Goal: Task Accomplishment & Management: Manage account settings

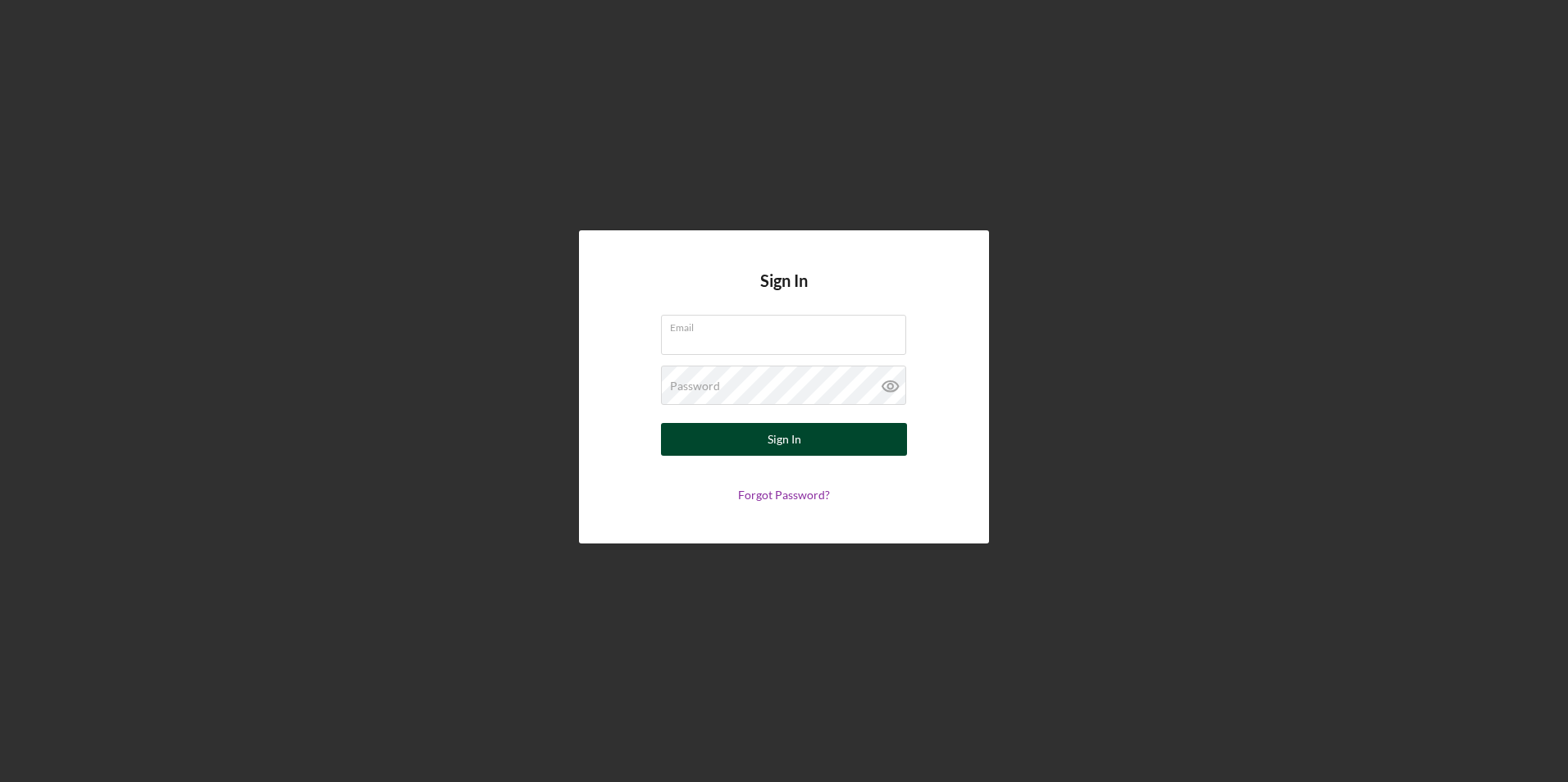
type input "[EMAIL_ADDRESS][DOMAIN_NAME]"
click at [805, 438] on button "Sign In" at bounding box center [784, 438] width 246 height 33
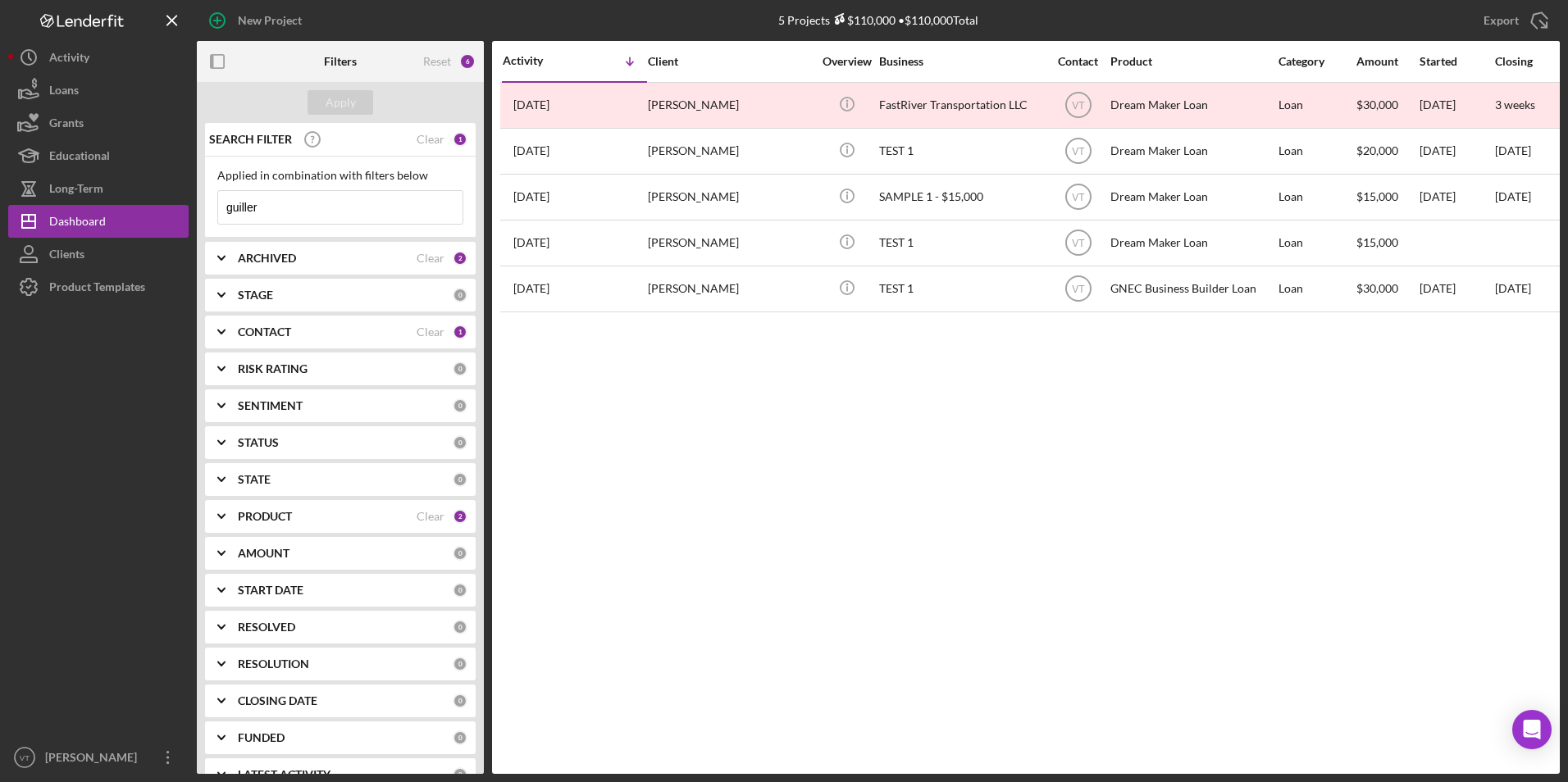
click at [340, 204] on input "guiller" at bounding box center [340, 206] width 244 height 33
drag, startPoint x: 337, startPoint y: 204, endPoint x: 101, endPoint y: 199, distance: 236.1
click at [101, 199] on div "New Project 5 Projects $110,000 • $110,000 Total guiller Export Icon/Export Fil…" at bounding box center [783, 387] width 1551 height 774
click at [309, 101] on button "Apply" at bounding box center [340, 103] width 66 height 25
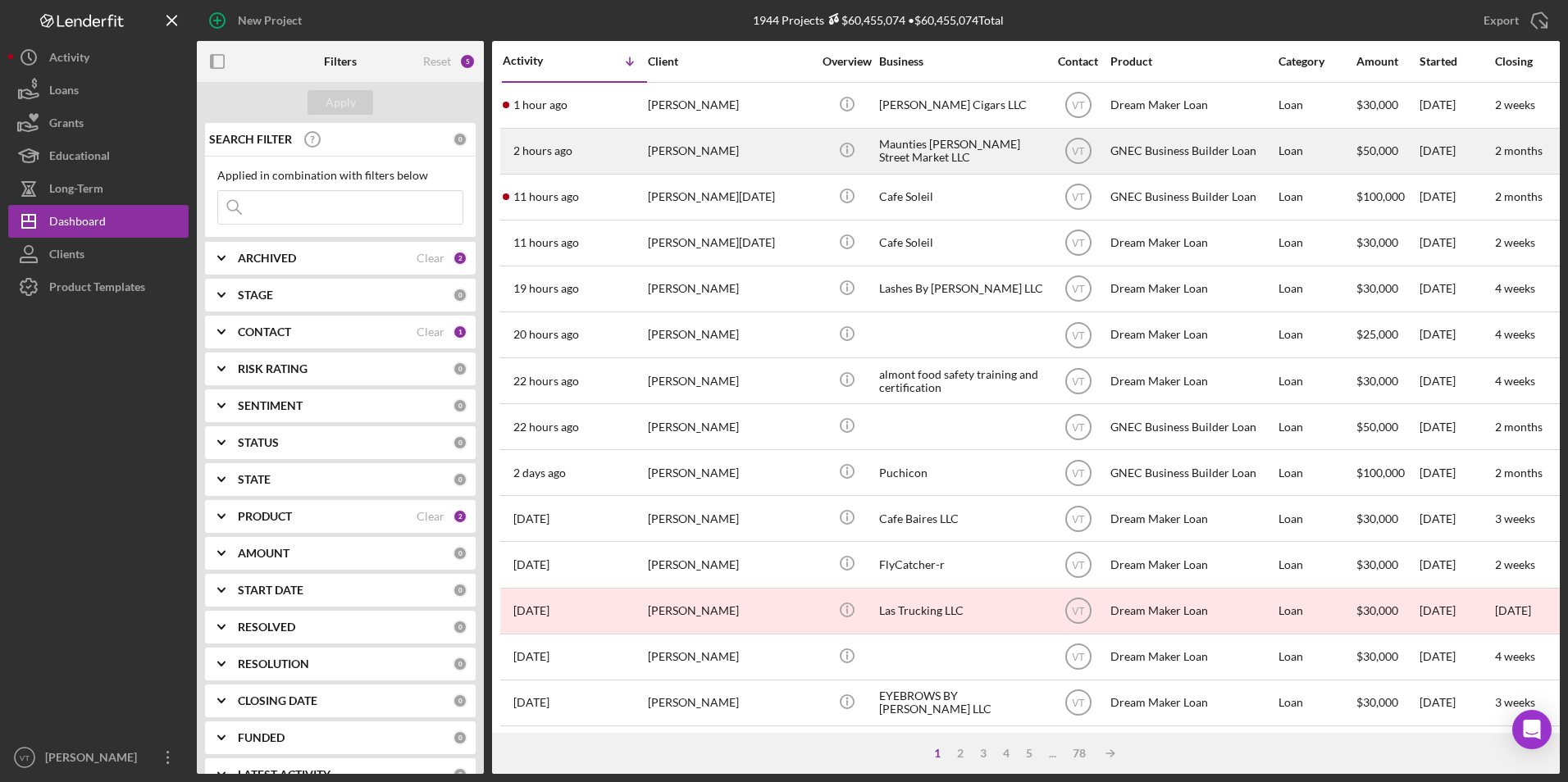
click at [668, 155] on div "[PERSON_NAME]" at bounding box center [730, 150] width 164 height 43
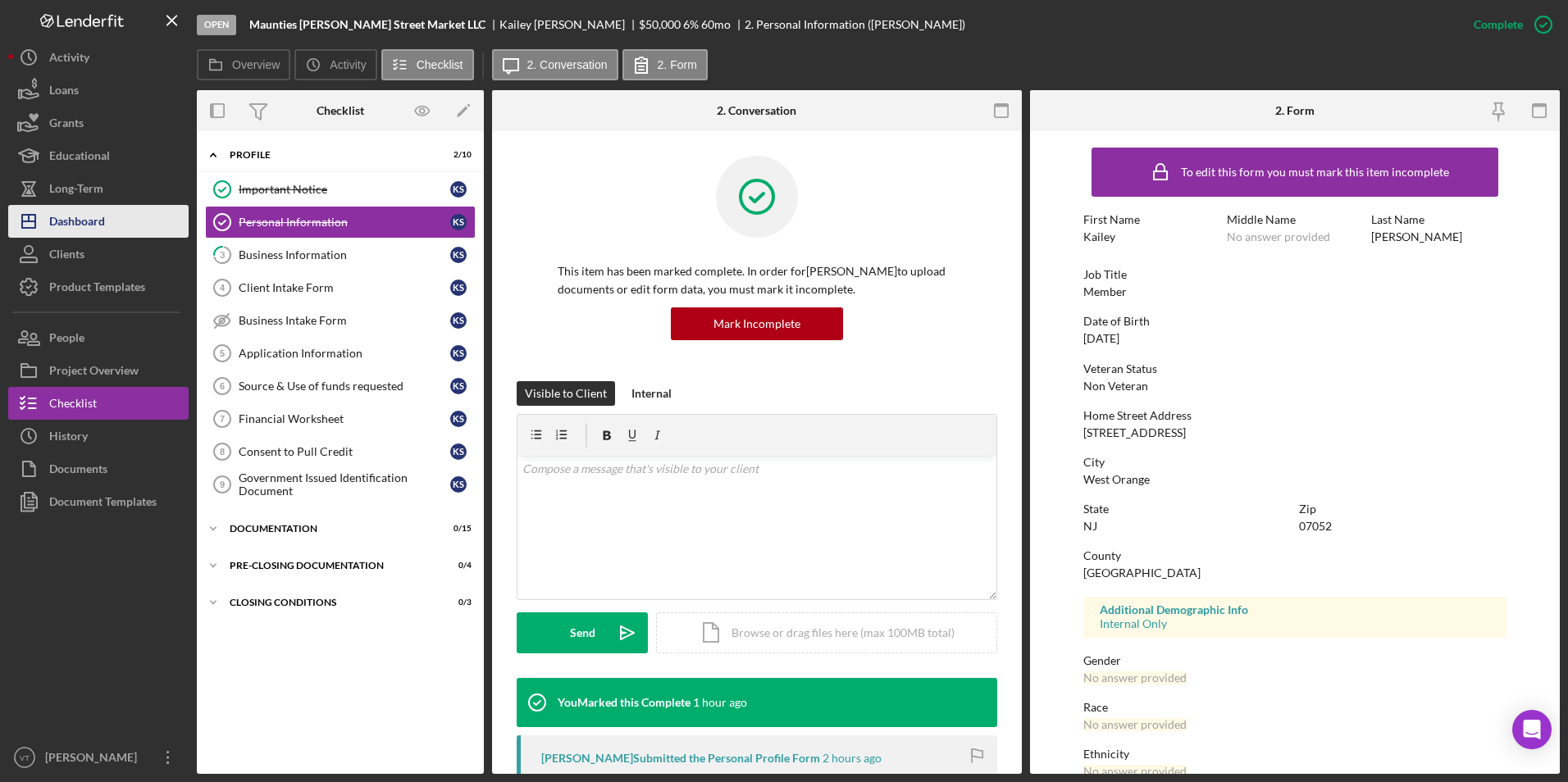
click at [78, 220] on div "Dashboard" at bounding box center [76, 223] width 55 height 37
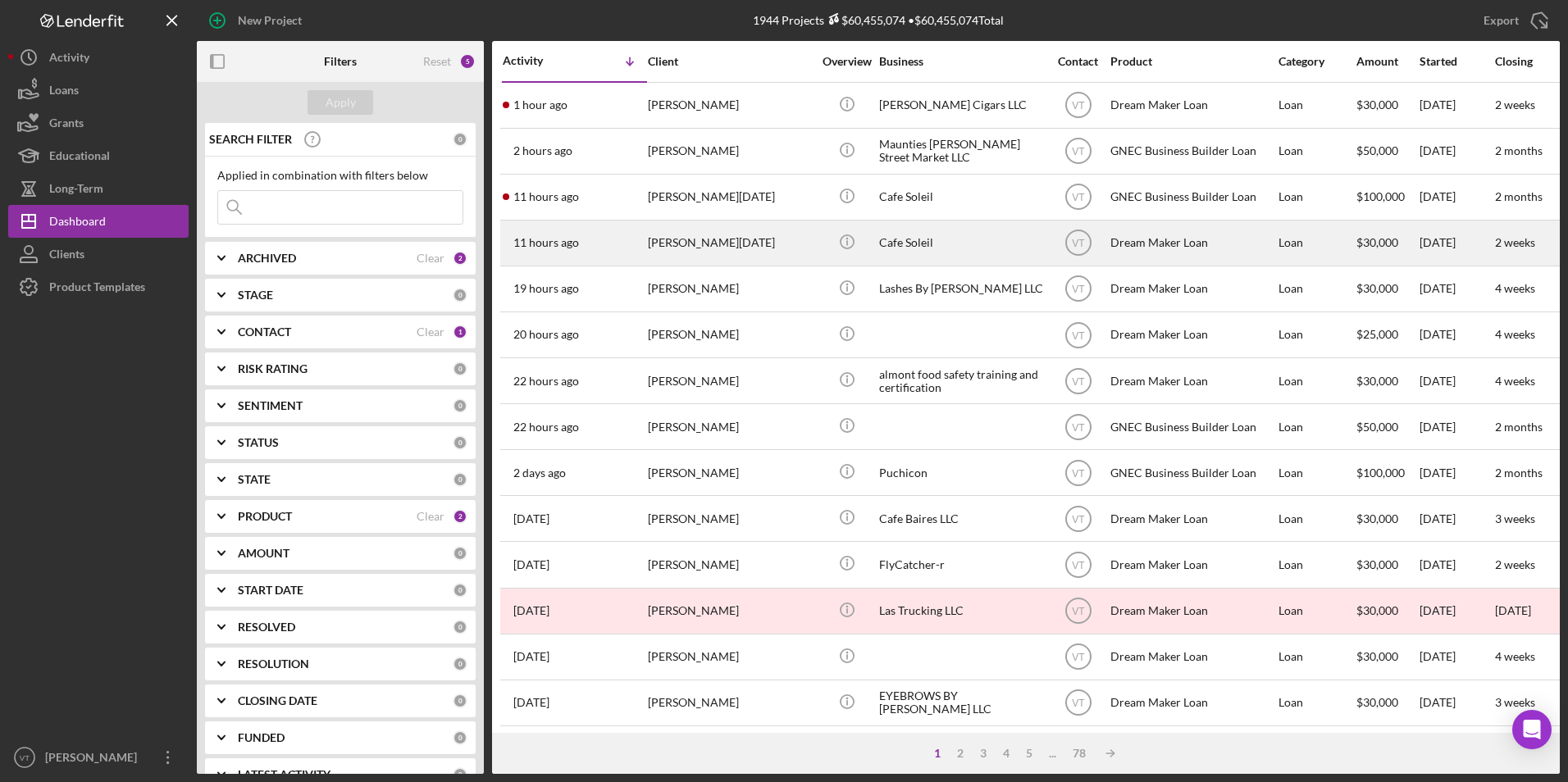
click at [767, 249] on div "[PERSON_NAME][DATE]" at bounding box center [730, 243] width 164 height 43
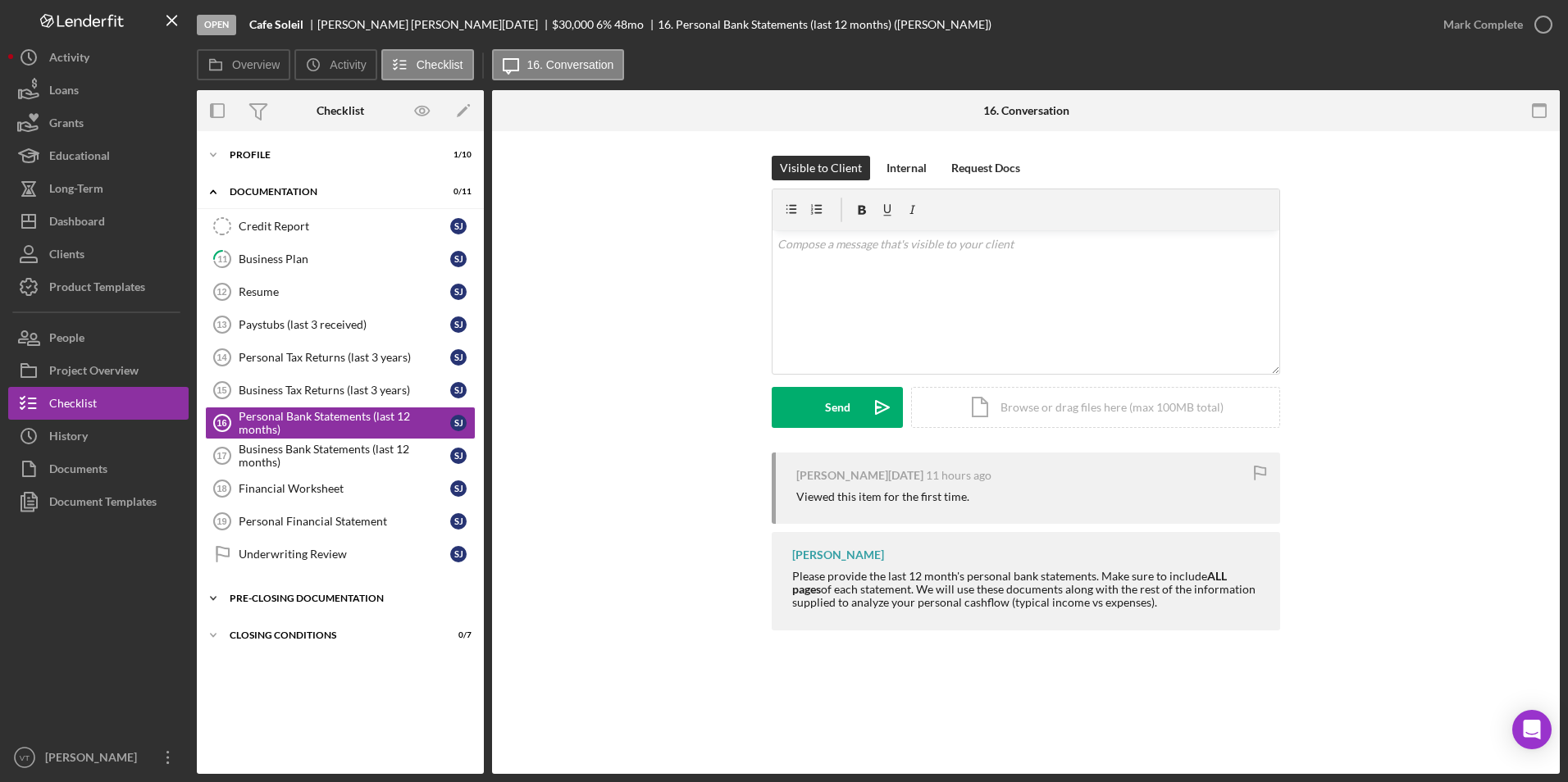
click at [216, 597] on icon "Icon/Expander" at bounding box center [213, 597] width 33 height 33
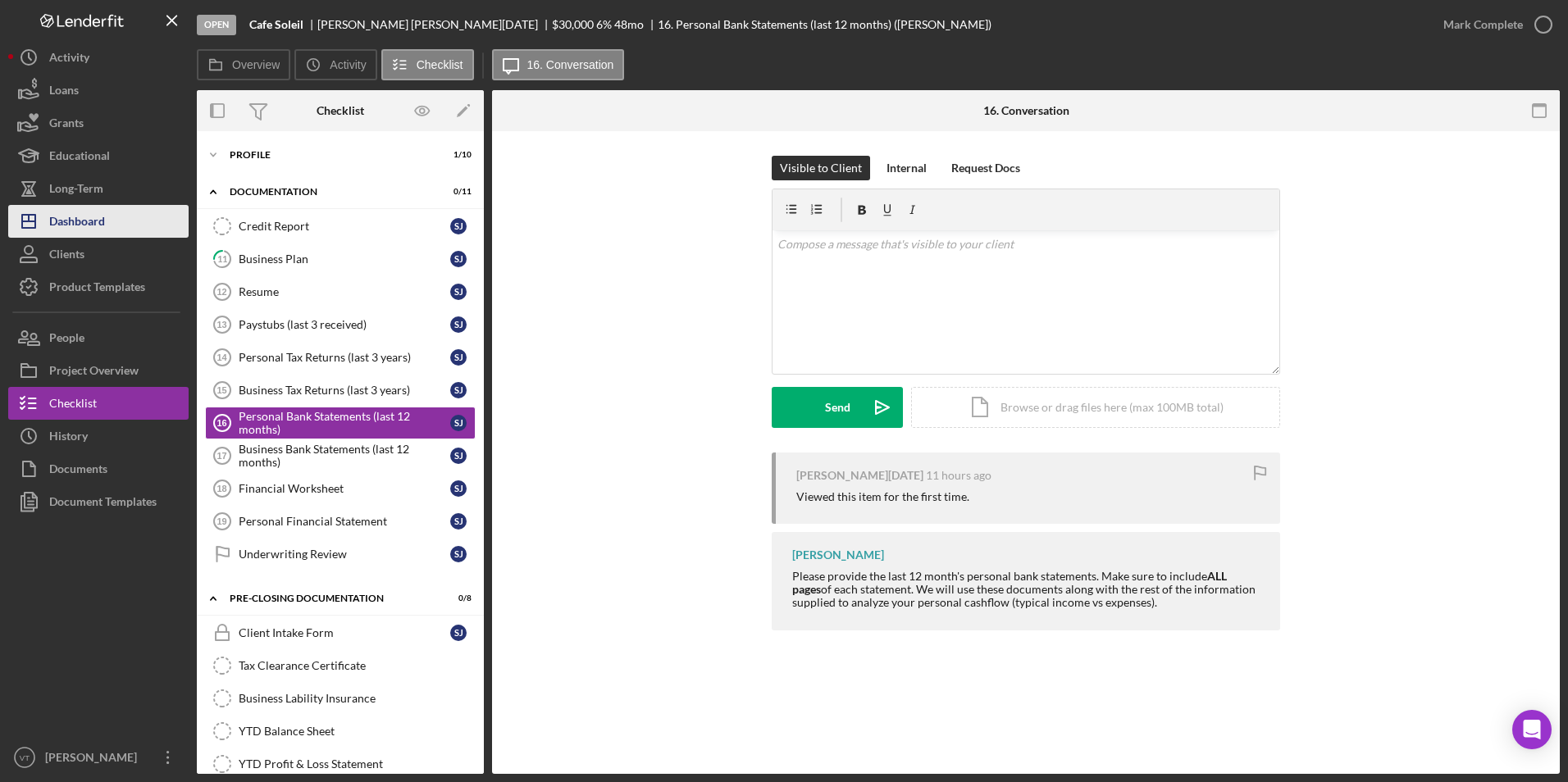
click at [104, 224] on div "Dashboard" at bounding box center [76, 223] width 55 height 37
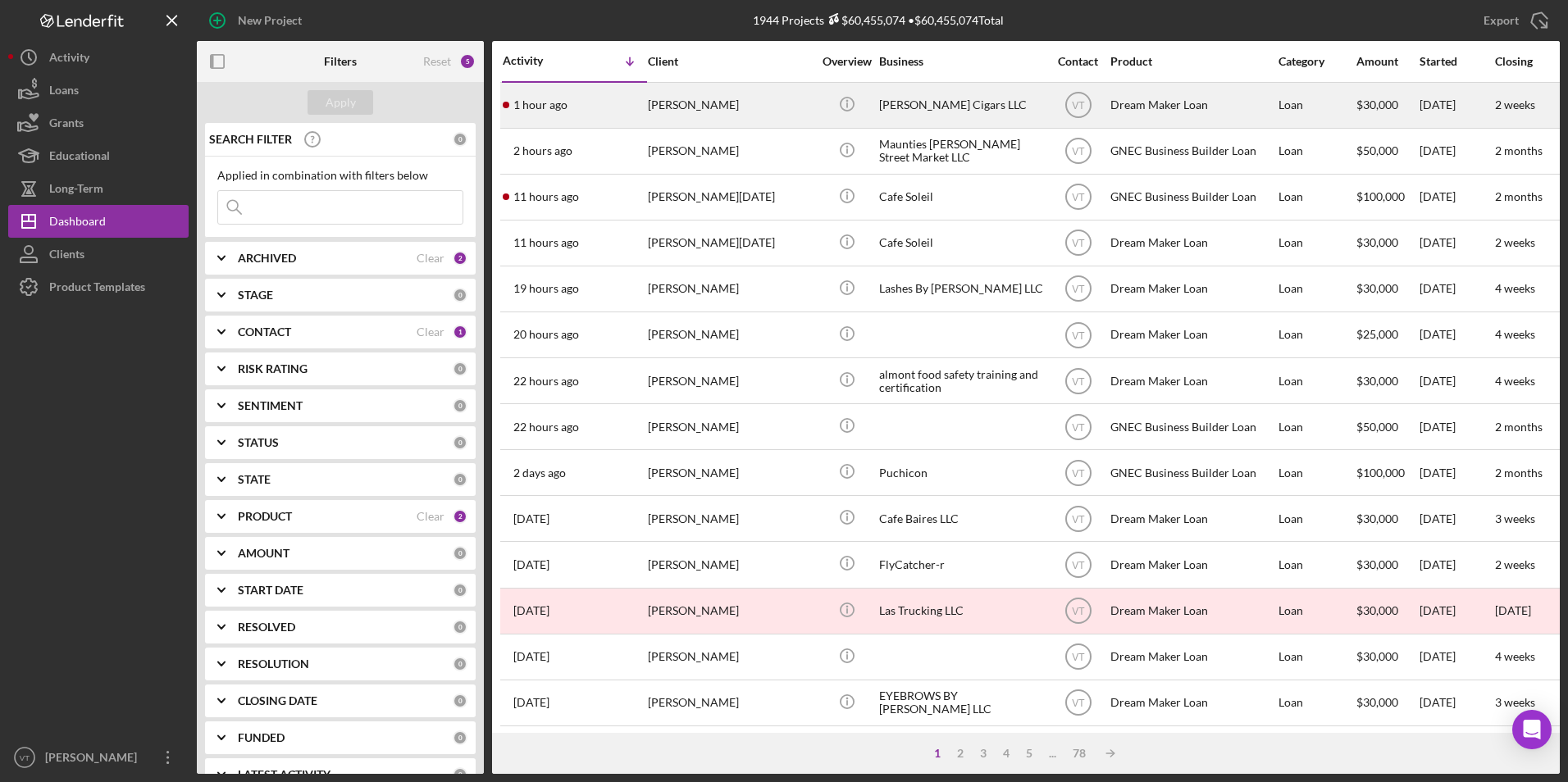
click at [615, 100] on div "1 hour ago [PERSON_NAME]" at bounding box center [574, 105] width 143 height 43
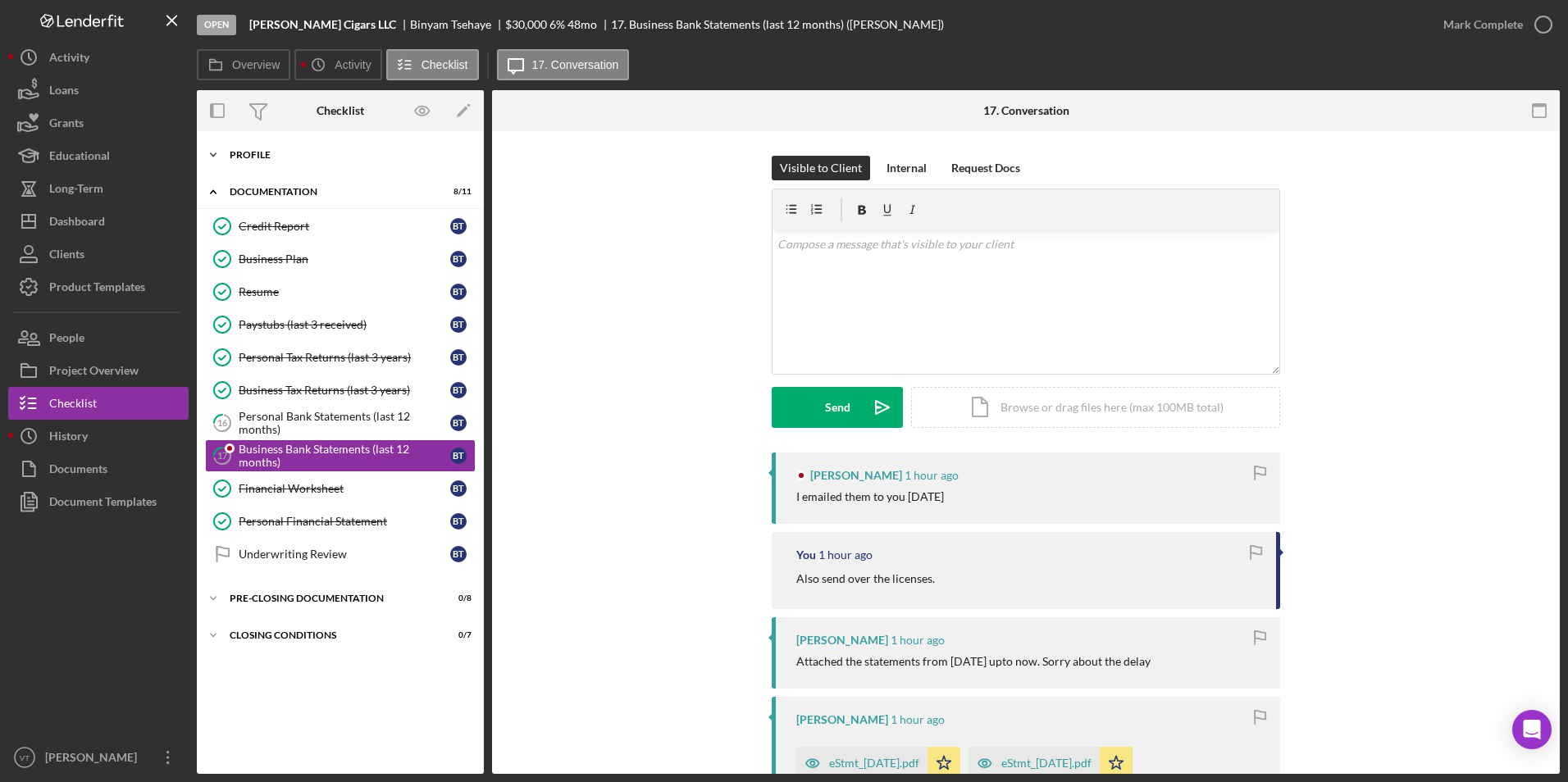
click at [214, 158] on icon "Icon/Expander" at bounding box center [213, 155] width 33 height 33
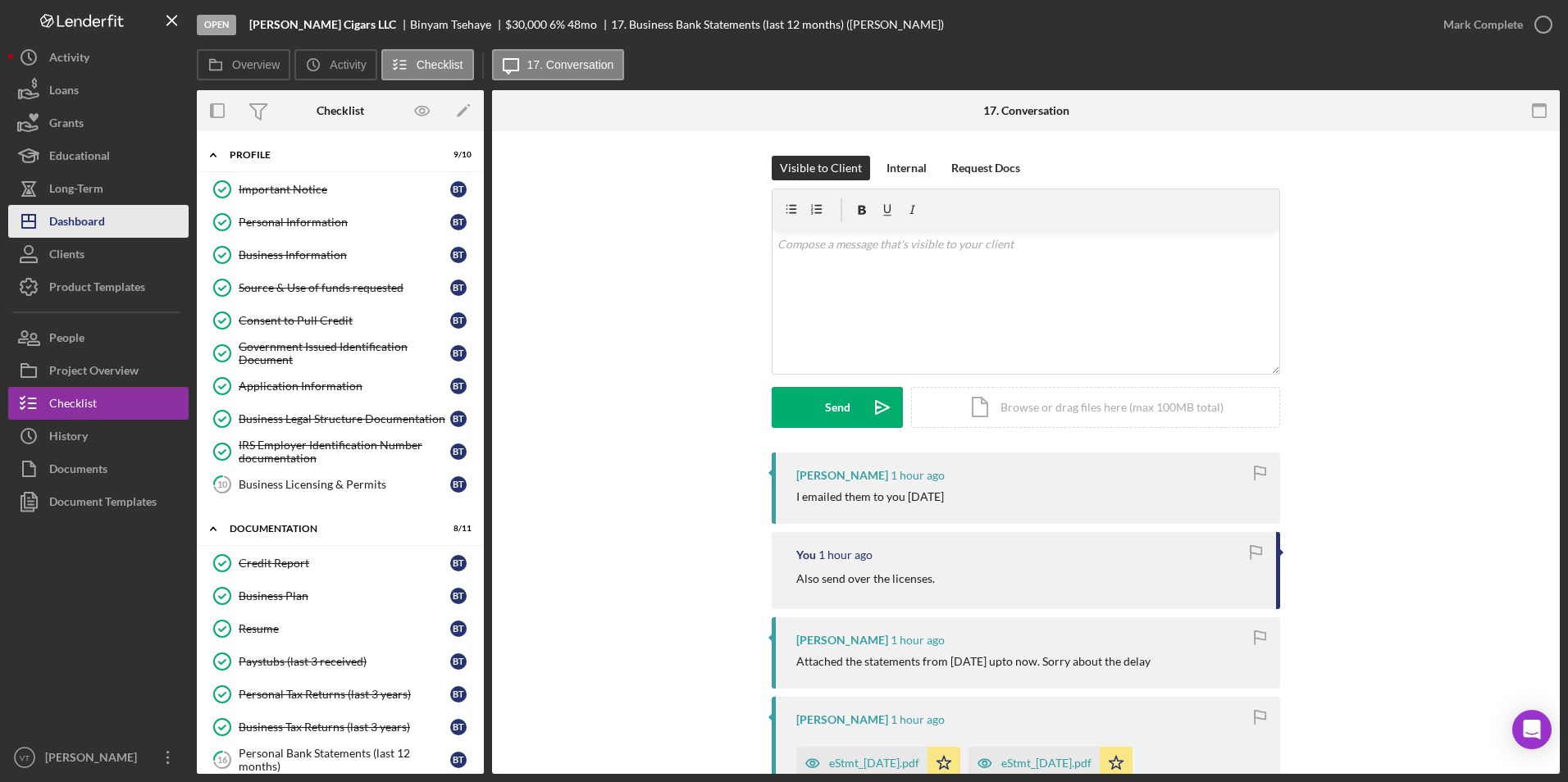
click at [98, 222] on div "Dashboard" at bounding box center [76, 223] width 55 height 37
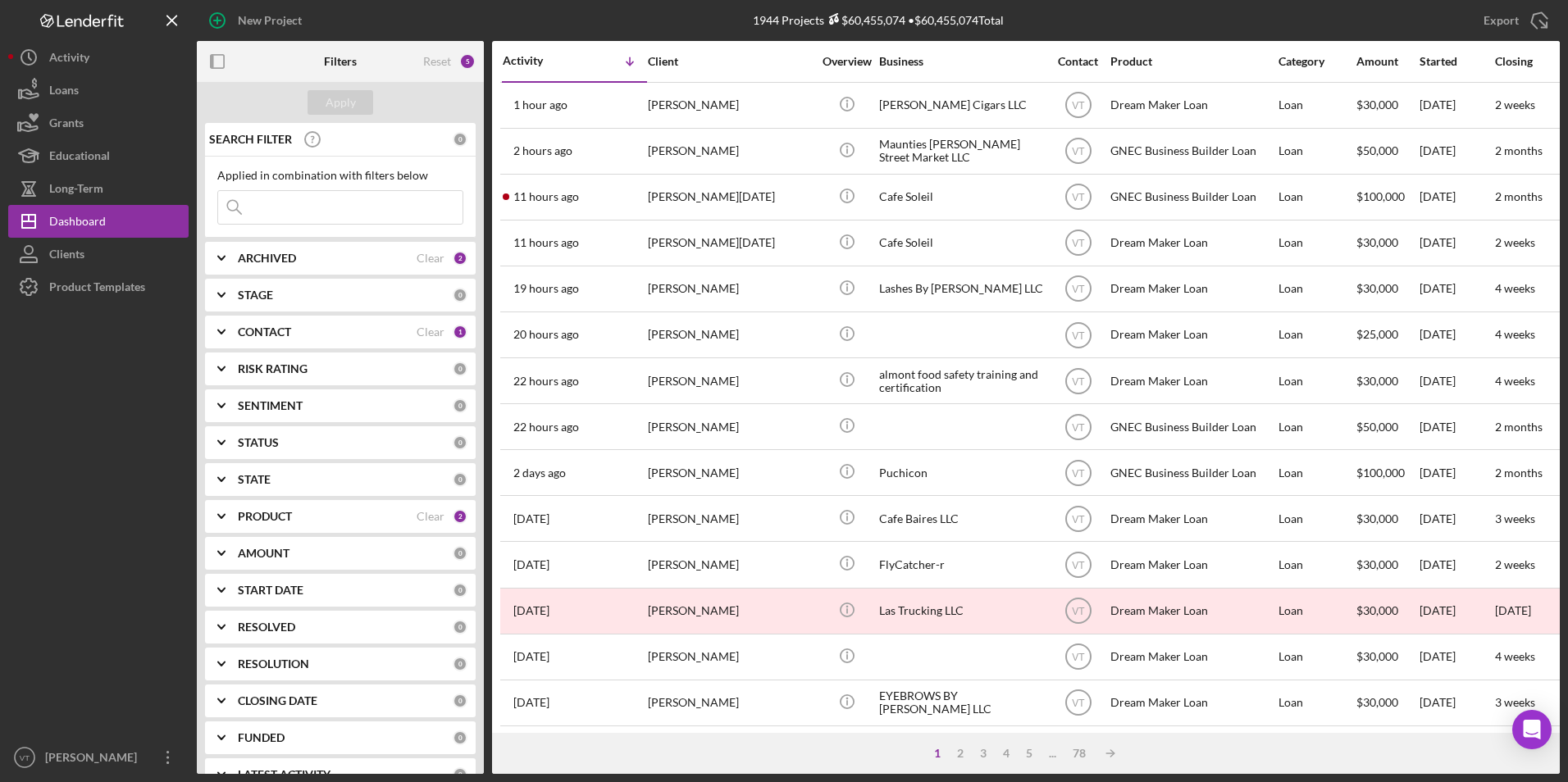
click at [335, 211] on input at bounding box center [340, 206] width 244 height 33
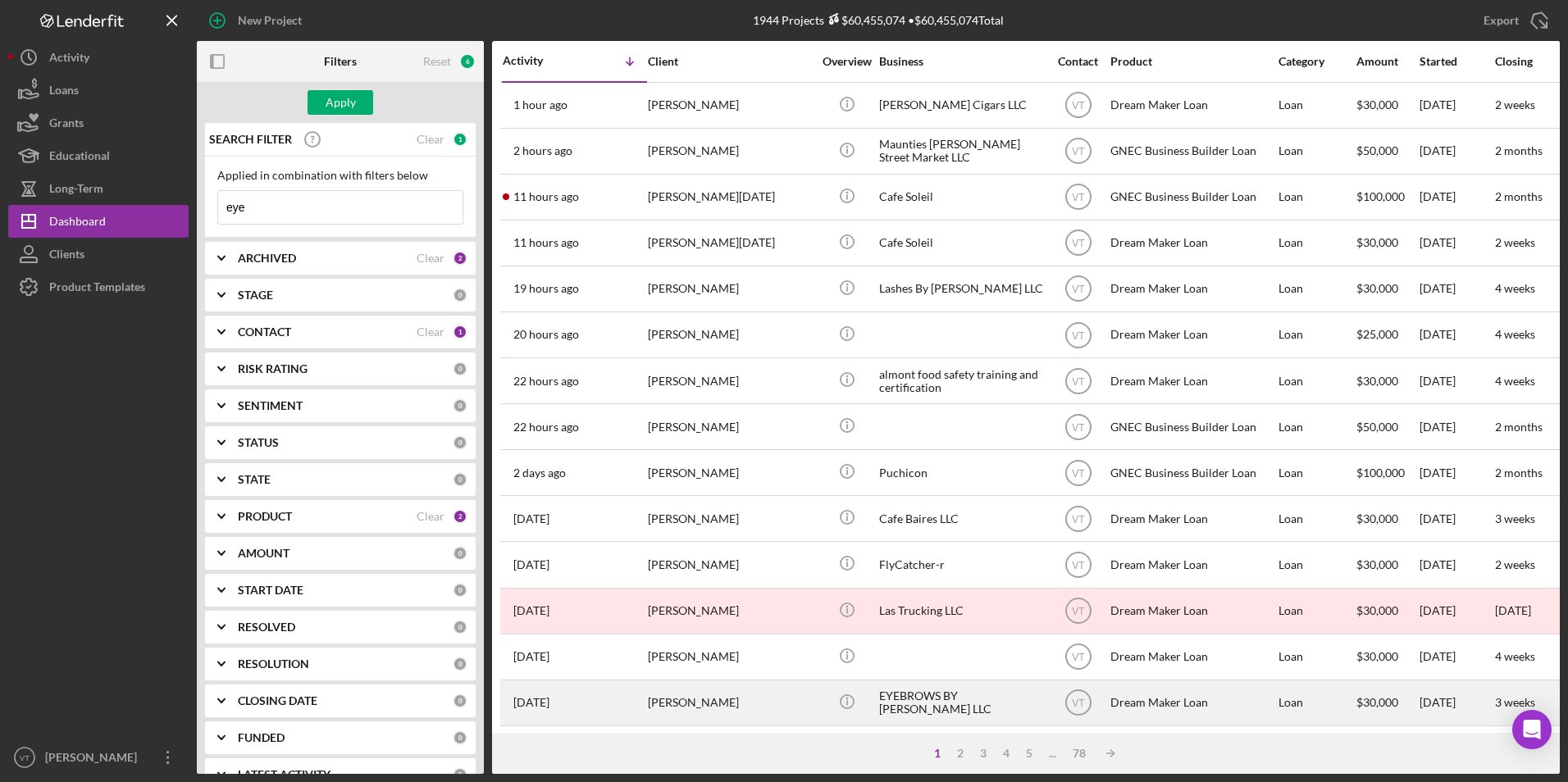
type input "eye"
click at [938, 705] on div "EYEBROWS BY [PERSON_NAME] LLC" at bounding box center [961, 702] width 164 height 43
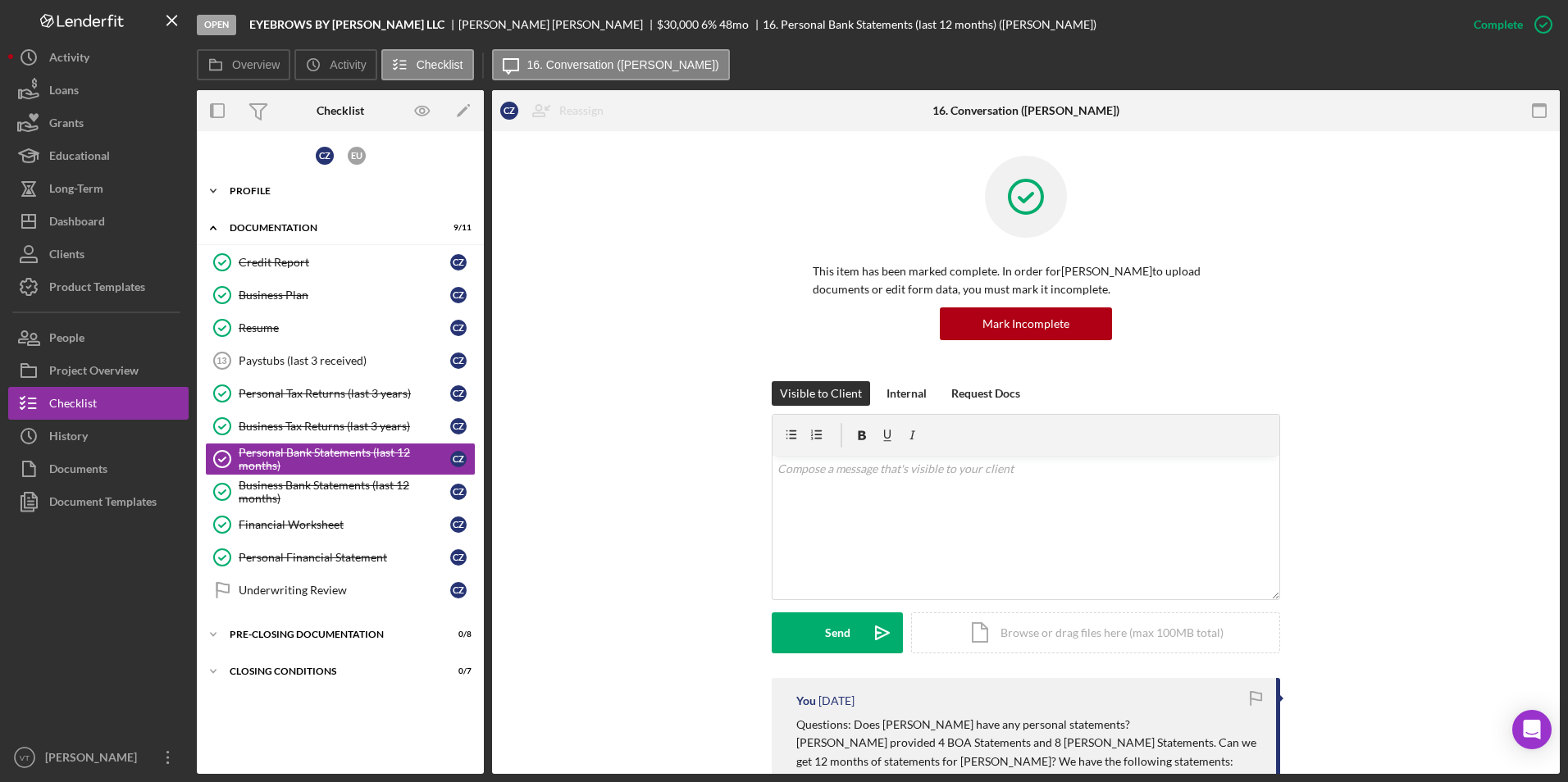
click at [219, 191] on icon "Icon/Expander" at bounding box center [213, 191] width 33 height 33
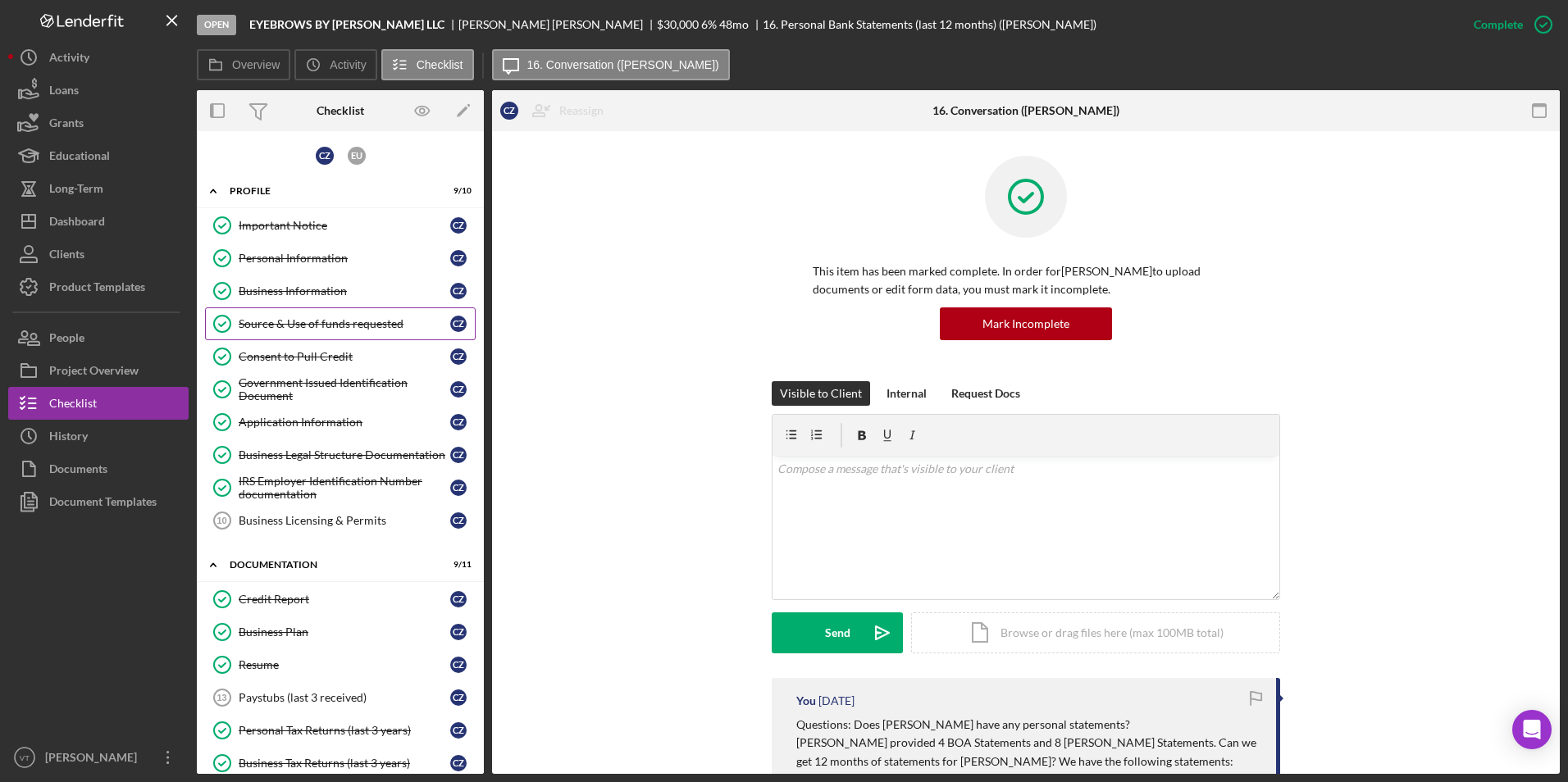
click at [285, 322] on div "Source & Use of funds requested" at bounding box center [345, 323] width 212 height 13
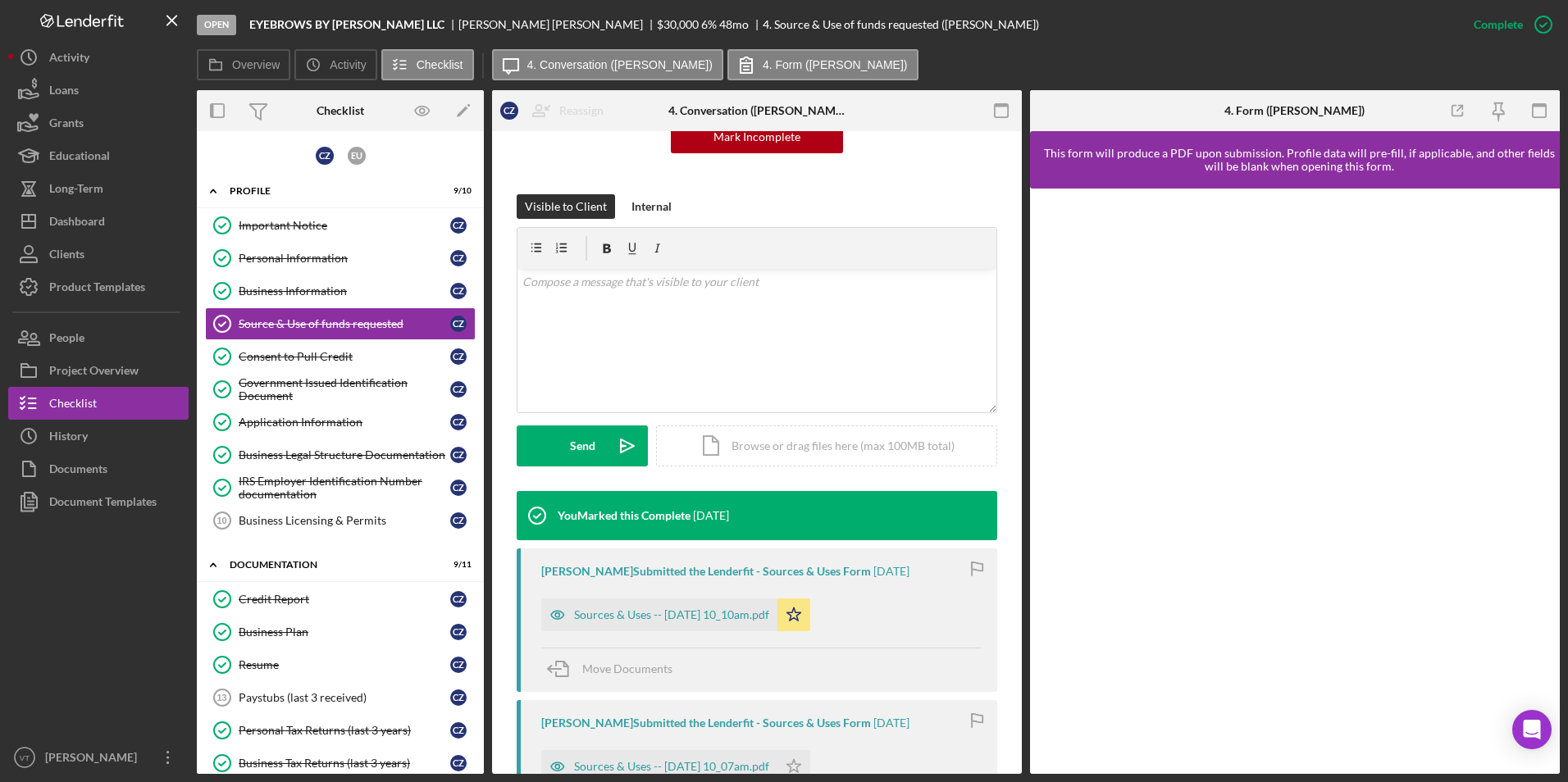
scroll to position [492, 0]
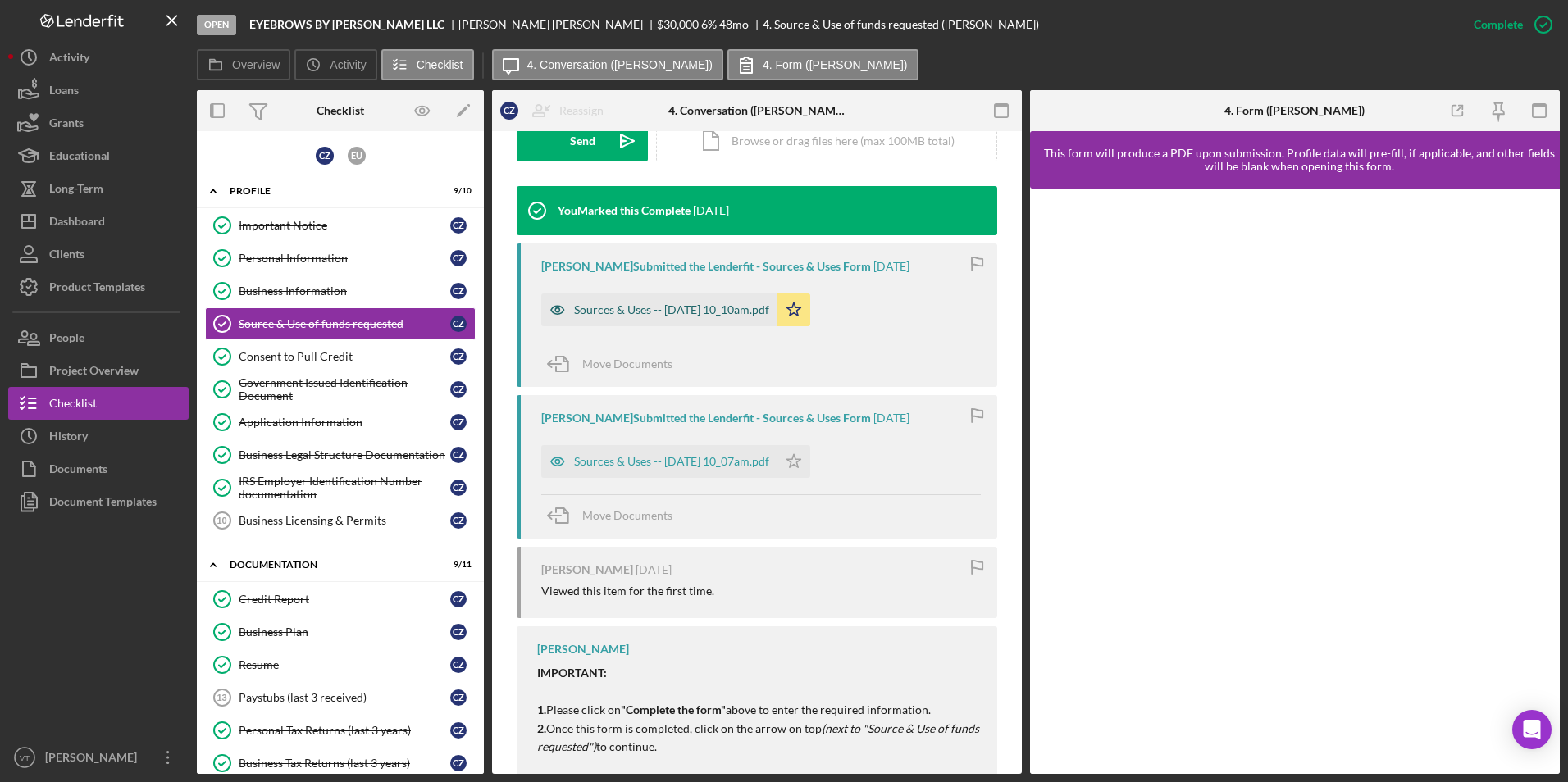
click at [664, 308] on div "Sources & Uses -- [DATE] 10_10am.pdf" at bounding box center [671, 309] width 195 height 13
